Goal: Transaction & Acquisition: Purchase product/service

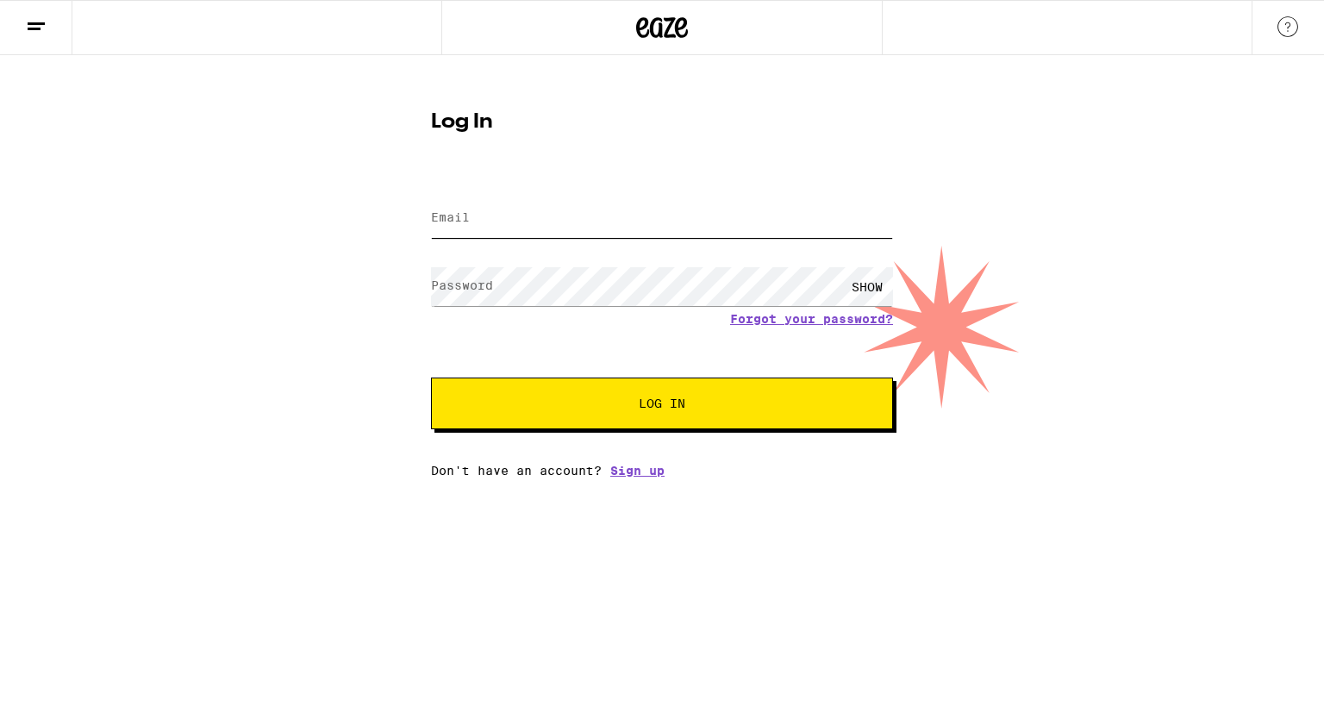
type input "[EMAIL_ADDRESS][DOMAIN_NAME]"
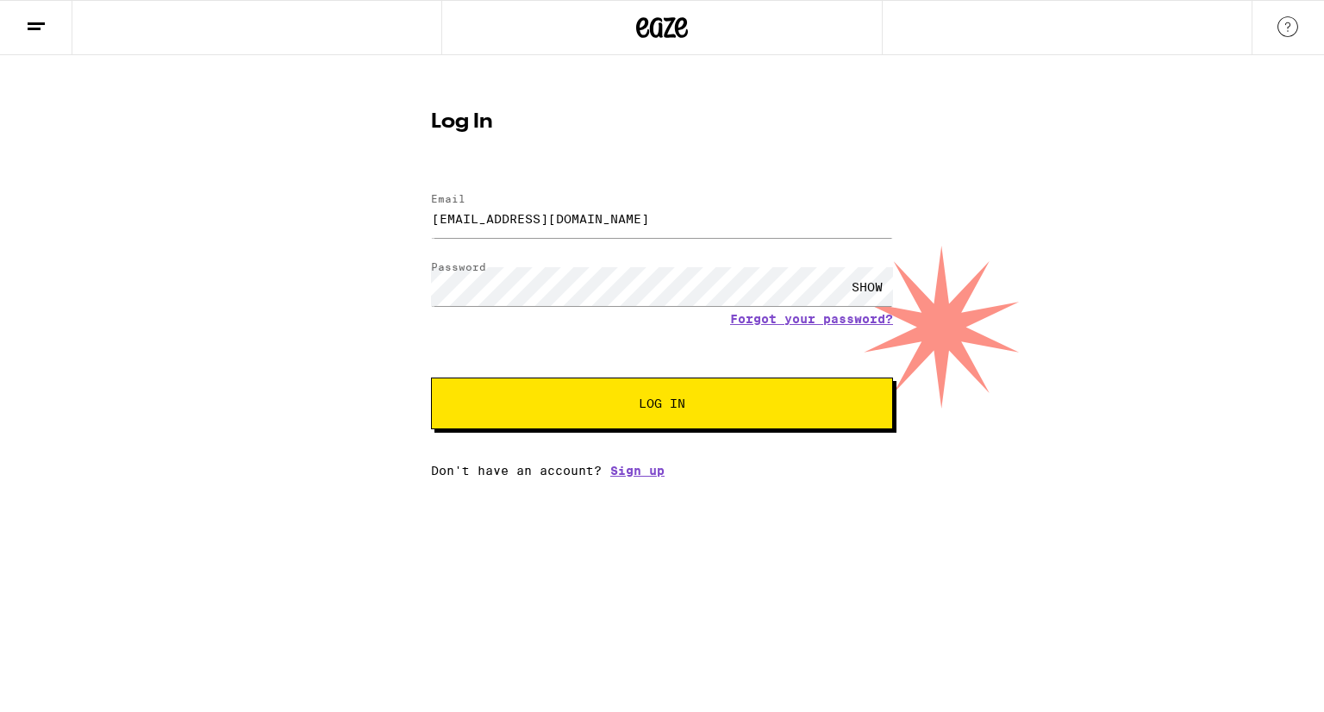
click at [628, 410] on button "Log In" at bounding box center [662, 404] width 462 height 52
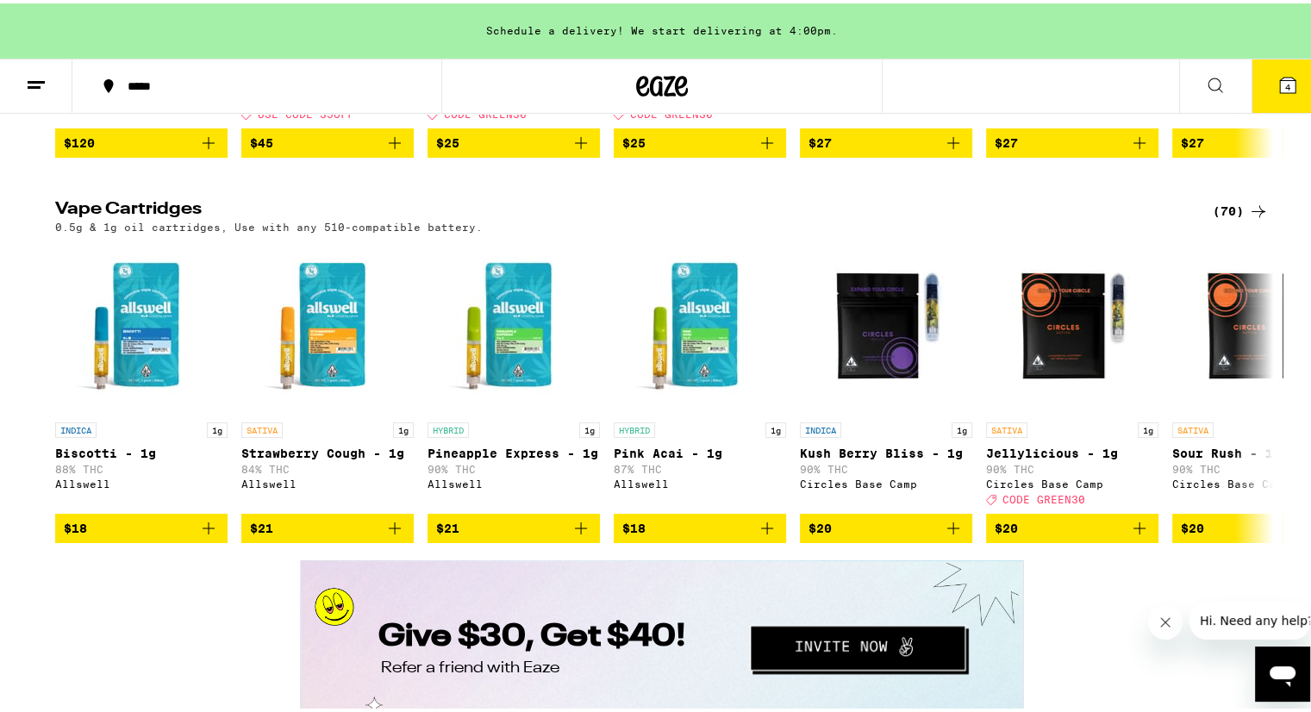
scroll to position [2500, 0]
